Goal: Transaction & Acquisition: Purchase product/service

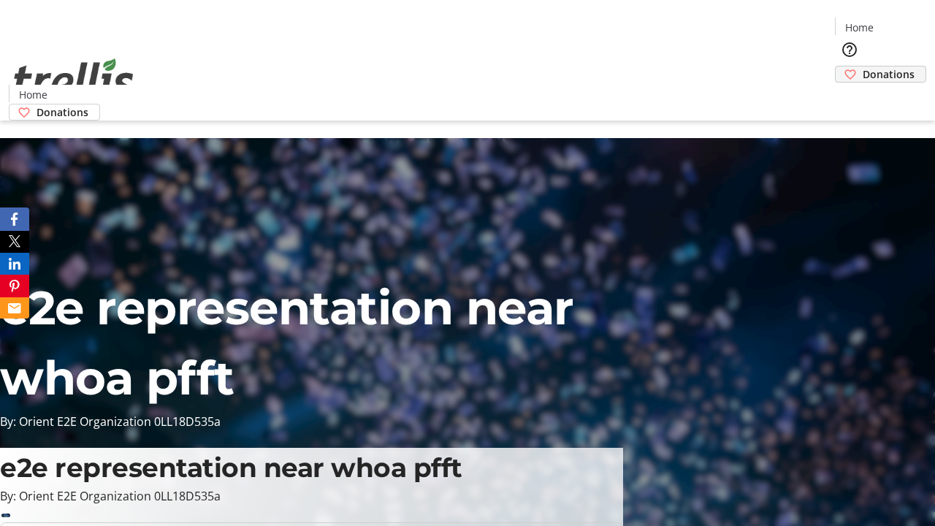
click at [863, 66] on span "Donations" at bounding box center [889, 73] width 52 height 15
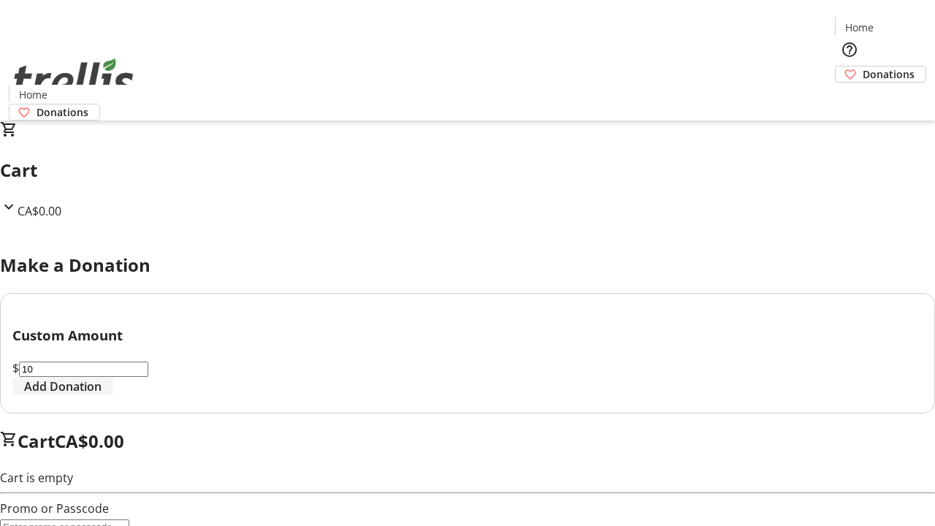
click at [102, 395] on span "Add Donation" at bounding box center [62, 387] width 77 height 18
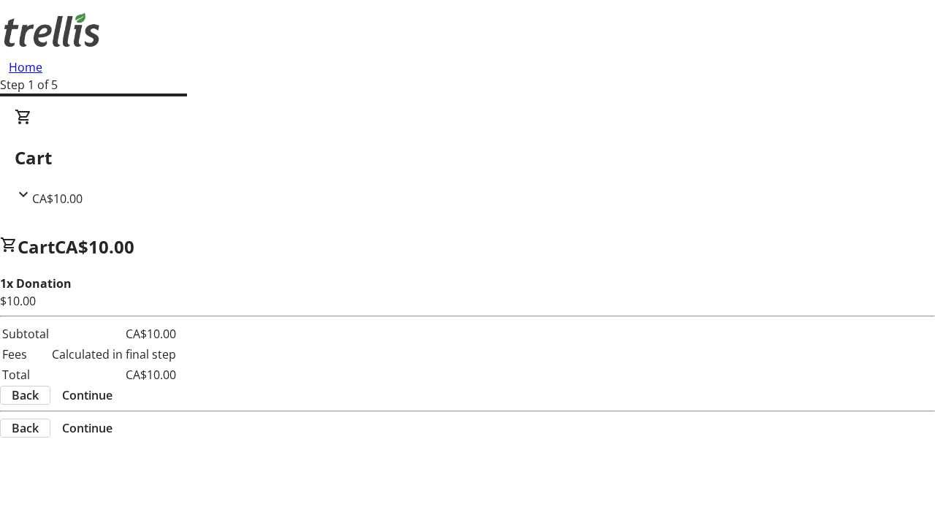
select select "CA"
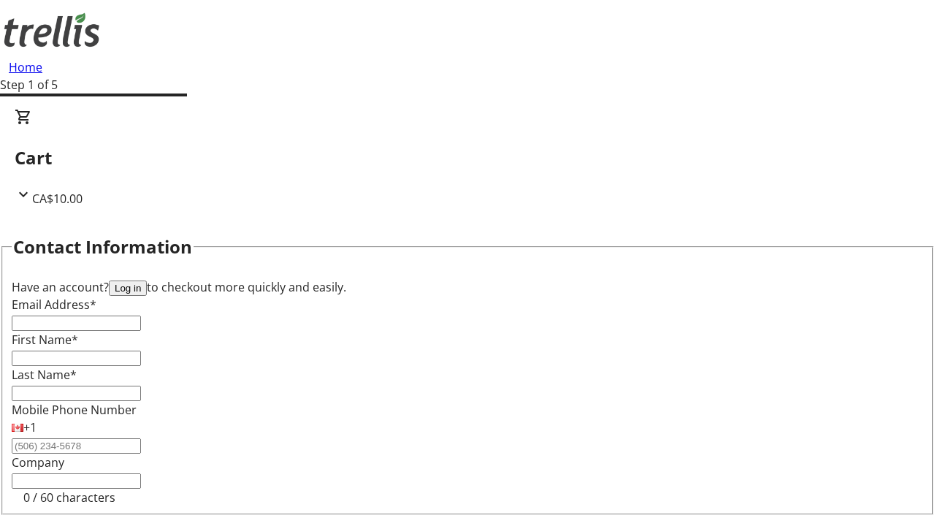
click at [147, 280] on button "Log in" at bounding box center [128, 287] width 38 height 15
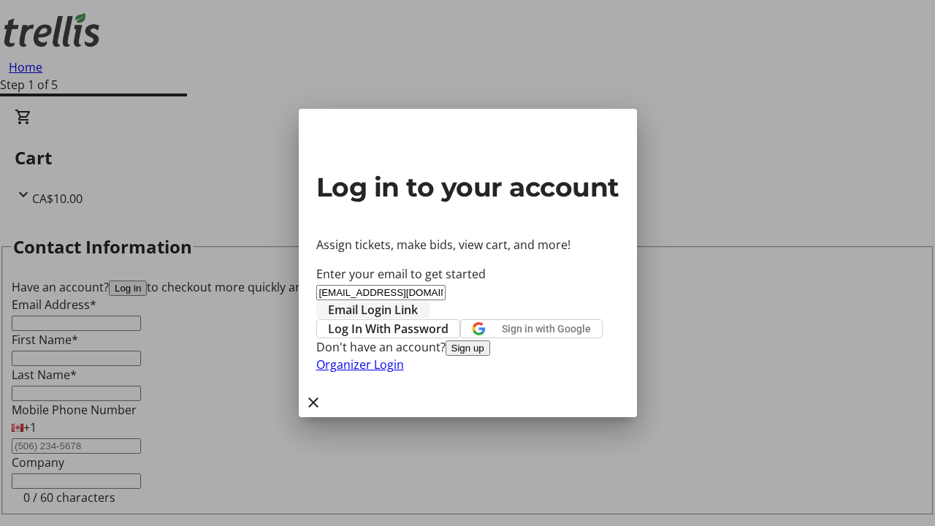
type input "[EMAIL_ADDRESS][DOMAIN_NAME]"
click at [418, 301] on span "Email Login Link" at bounding box center [373, 310] width 90 height 18
